Goal: Task Accomplishment & Management: Use online tool/utility

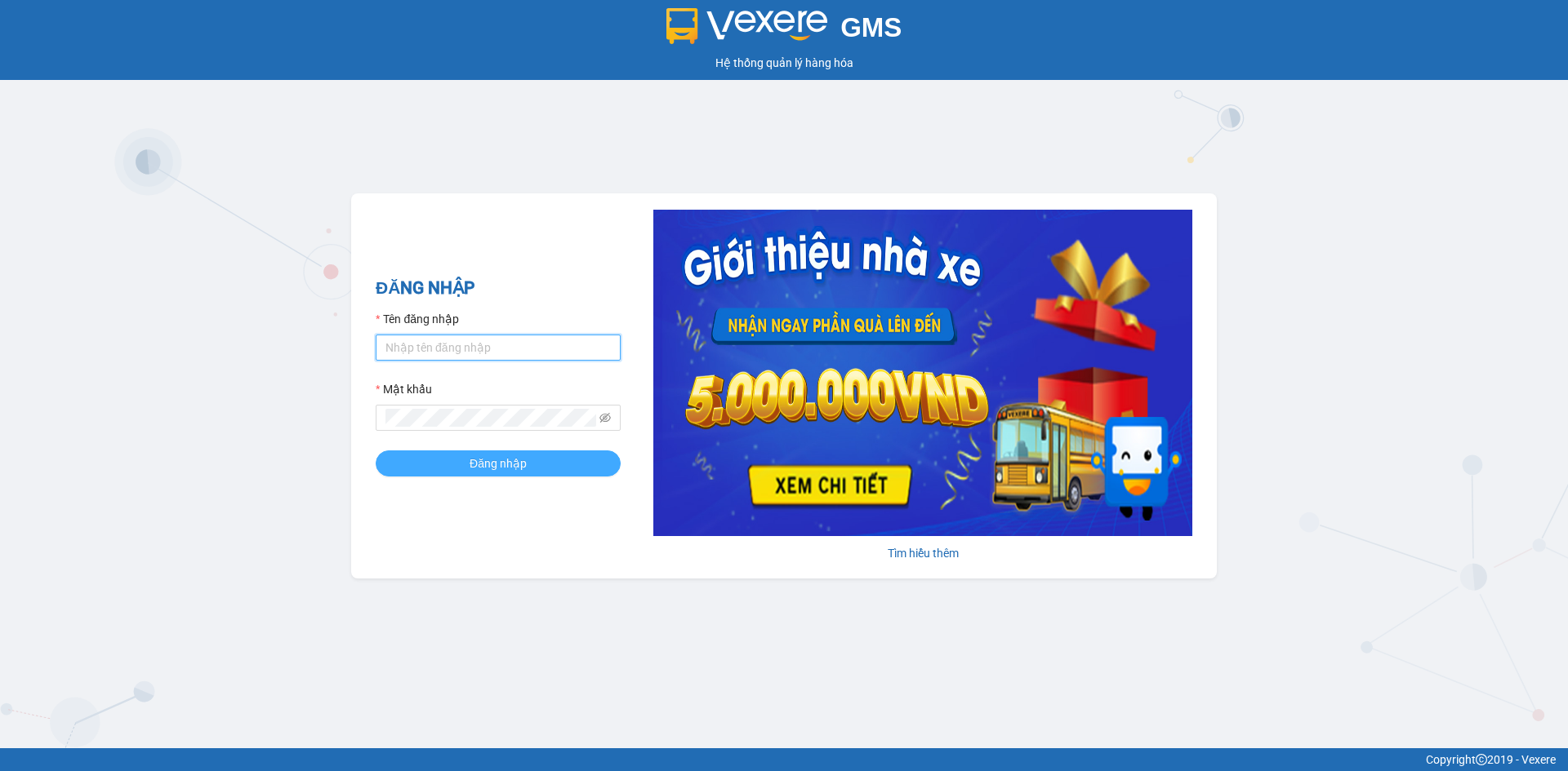
type input "txgiaduc.vxr"
click at [532, 467] on button "Đăng nhập" at bounding box center [498, 463] width 245 height 26
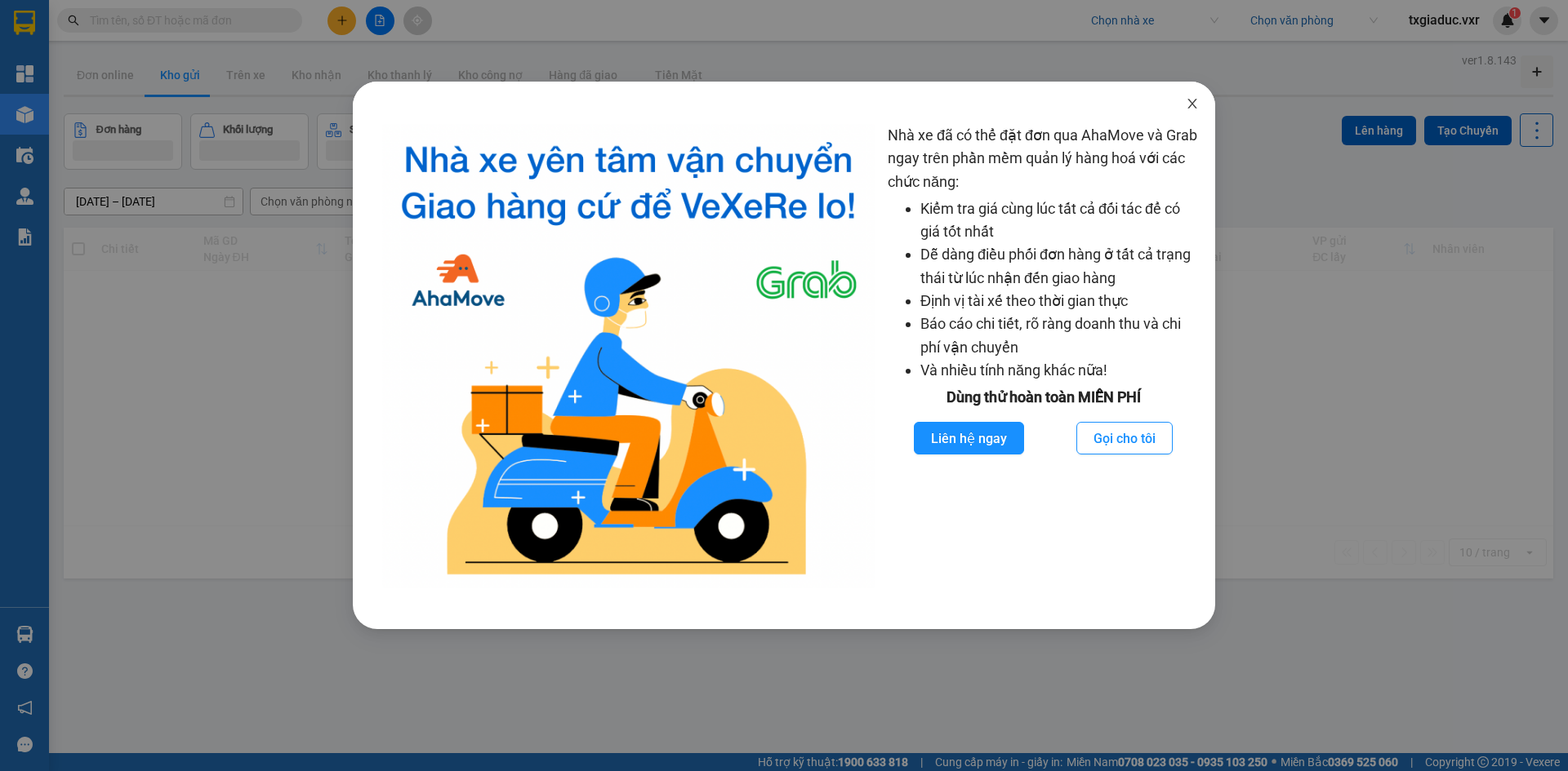
click at [1186, 103] on icon "close" at bounding box center [1191, 103] width 13 height 13
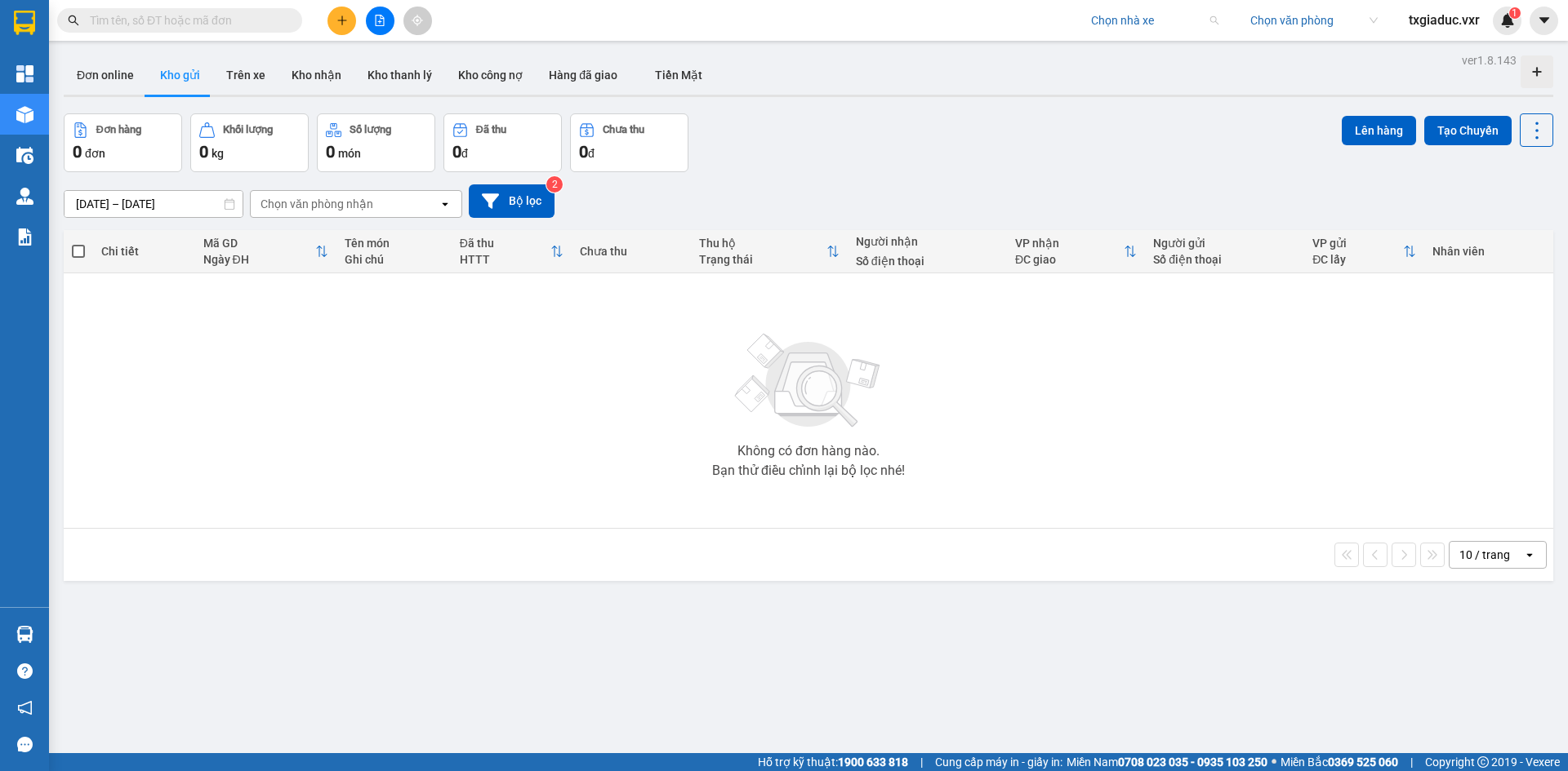
click at [1153, 24] on input "search" at bounding box center [1149, 20] width 116 height 25
type input "thanh cong"
click at [1141, 109] on div "Thành Công" at bounding box center [1238, 105] width 295 height 18
click at [1091, 169] on div "Đơn hàng 0 đơn Khối lượng 0 kg Số lượng 0 món Đã thu 0 đ Chưa thu 0 đ Lên hàng …" at bounding box center [808, 142] width 1489 height 59
click at [1308, 25] on input "search" at bounding box center [1308, 20] width 116 height 25
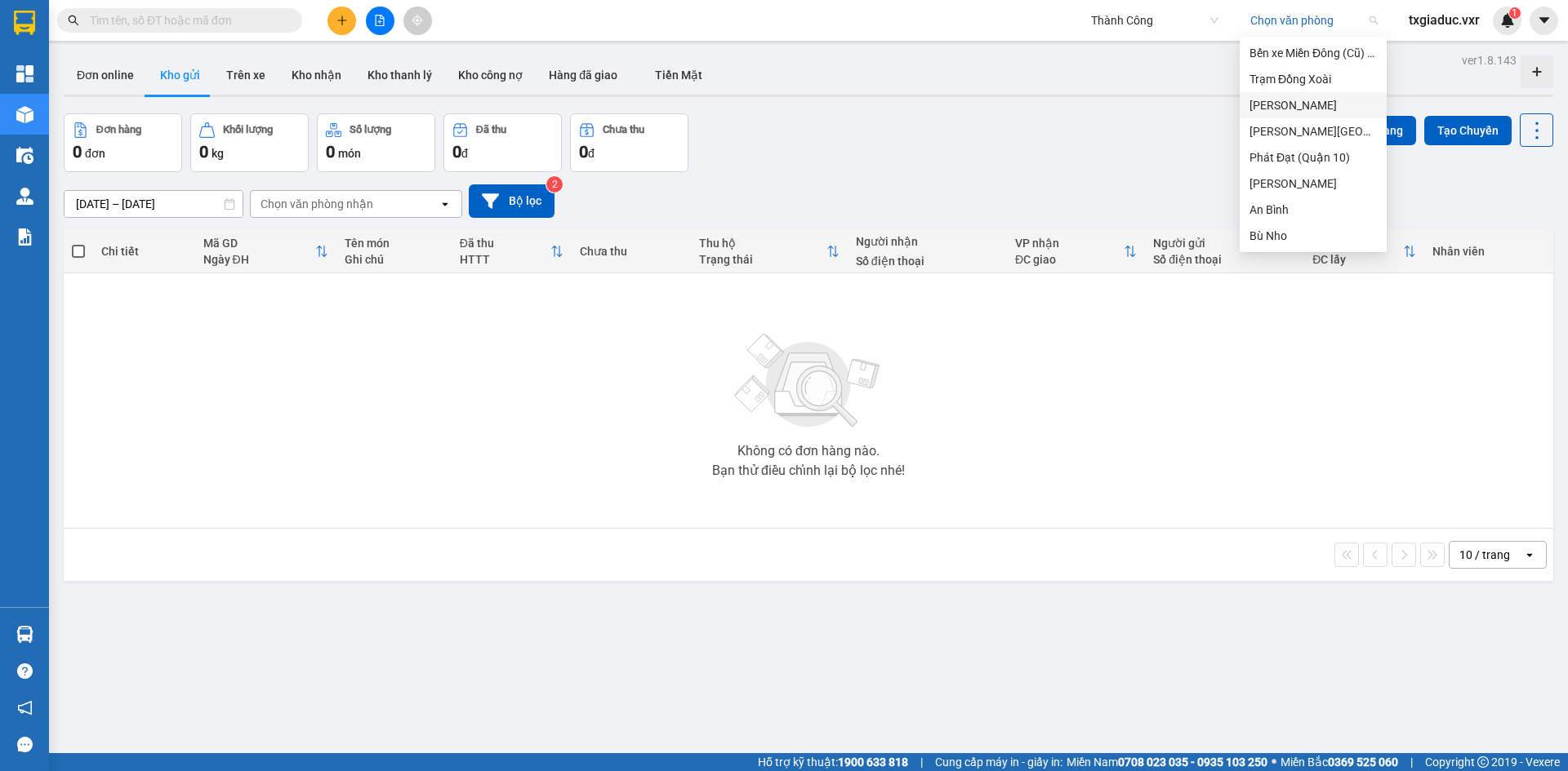
click at [1294, 103] on div "[PERSON_NAME]" at bounding box center [1313, 105] width 127 height 18
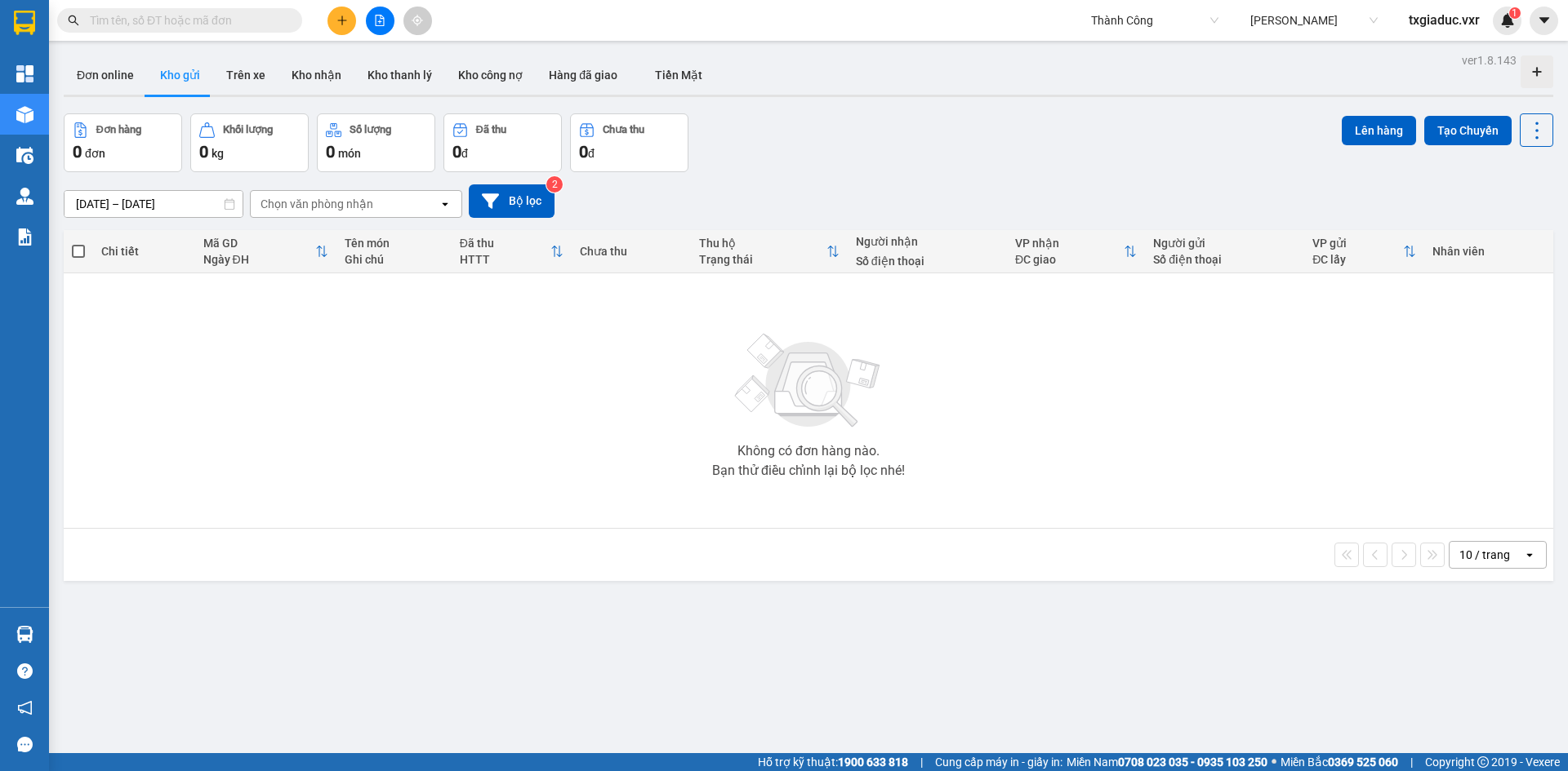
click at [200, 28] on input "text" at bounding box center [186, 20] width 193 height 18
